Goal: Transaction & Acquisition: Purchase product/service

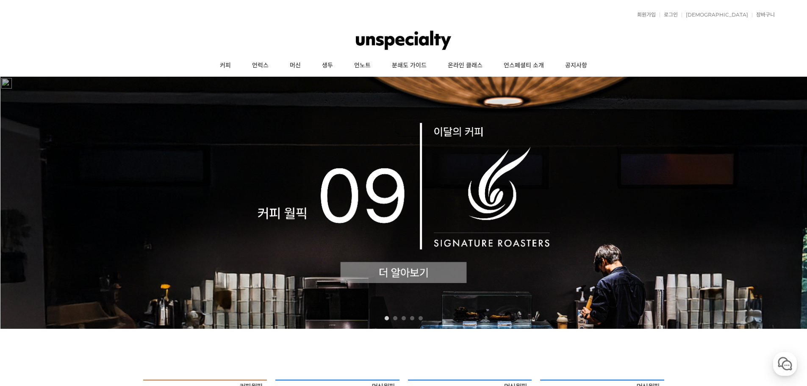
click at [362, 173] on img at bounding box center [403, 203] width 807 height 252
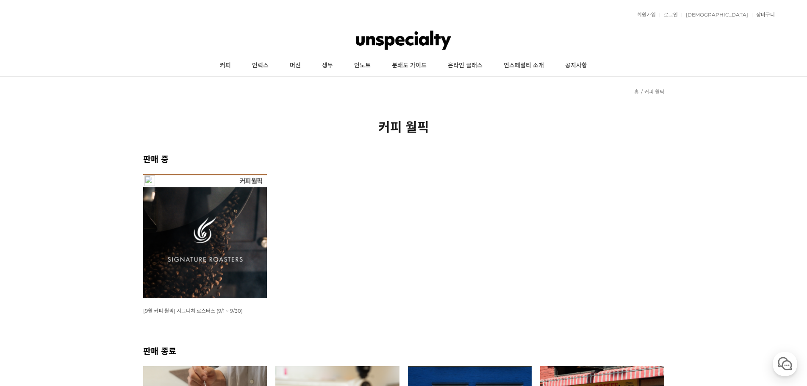
click at [224, 222] on img at bounding box center [205, 236] width 124 height 124
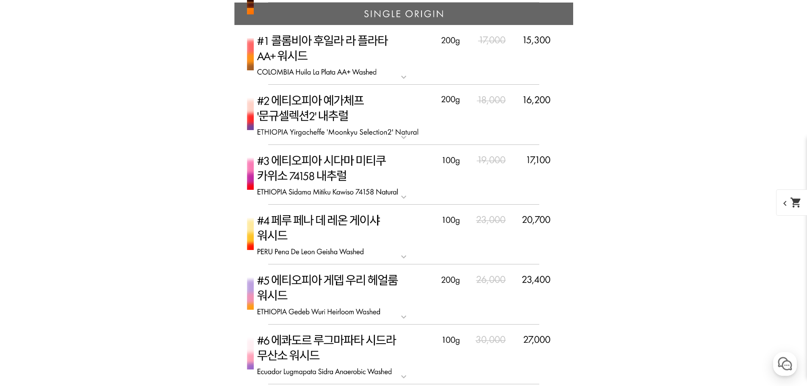
scroll to position [2118, 0]
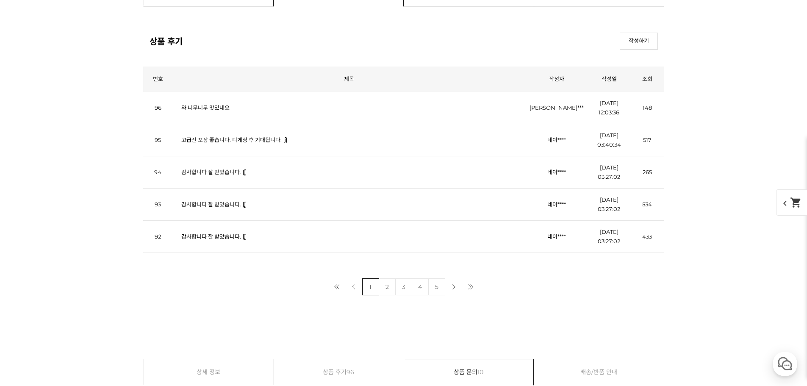
scroll to position [4532, 0]
